Goal: Transaction & Acquisition: Purchase product/service

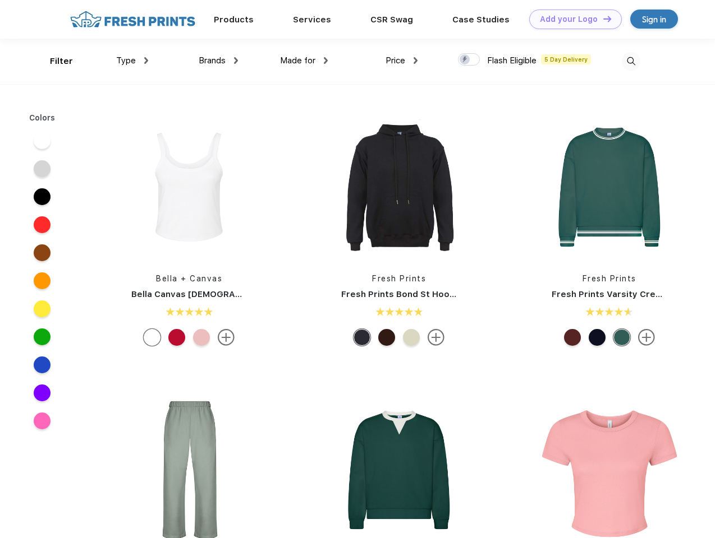
scroll to position [1, 0]
click at [571, 19] on link "Add your Logo Design Tool" at bounding box center [575, 20] width 93 height 20
click at [0, 0] on div "Design Tool" at bounding box center [0, 0] width 0 height 0
click at [602, 19] on link "Add your Logo Design Tool" at bounding box center [575, 20] width 93 height 20
click at [54, 61] on div "Filter" at bounding box center [61, 61] width 23 height 13
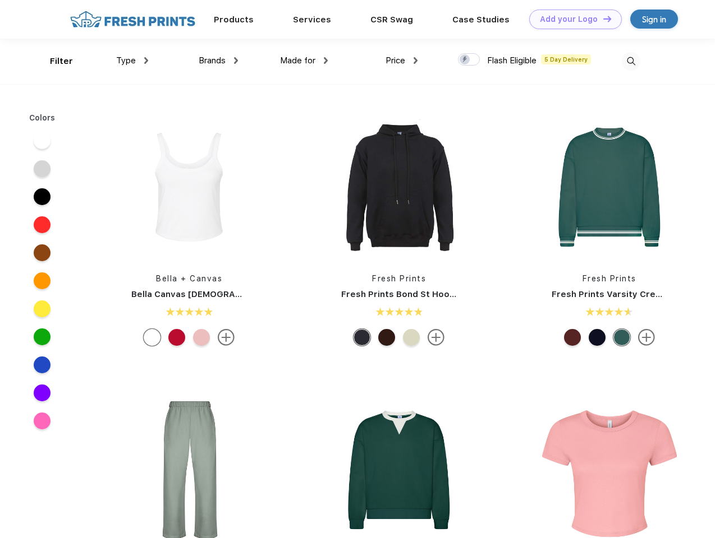
click at [132, 61] on span "Type" at bounding box center [126, 61] width 20 height 10
click at [218, 61] on span "Brands" at bounding box center [212, 61] width 27 height 10
click at [304, 61] on span "Made for" at bounding box center [297, 61] width 35 height 10
click at [402, 61] on span "Price" at bounding box center [395, 61] width 20 height 10
click at [469, 60] on div at bounding box center [469, 59] width 22 height 12
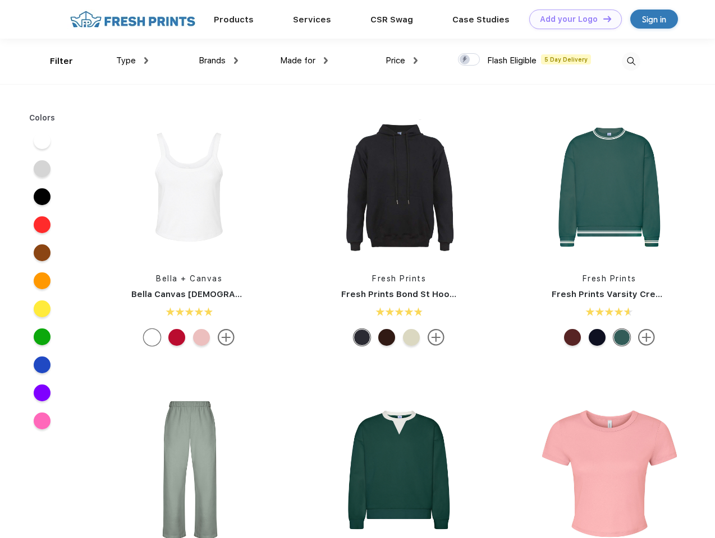
click at [465, 60] on input "checkbox" at bounding box center [461, 56] width 7 height 7
click at [630, 61] on img at bounding box center [630, 61] width 19 height 19
